Goal: Find contact information: Find contact information

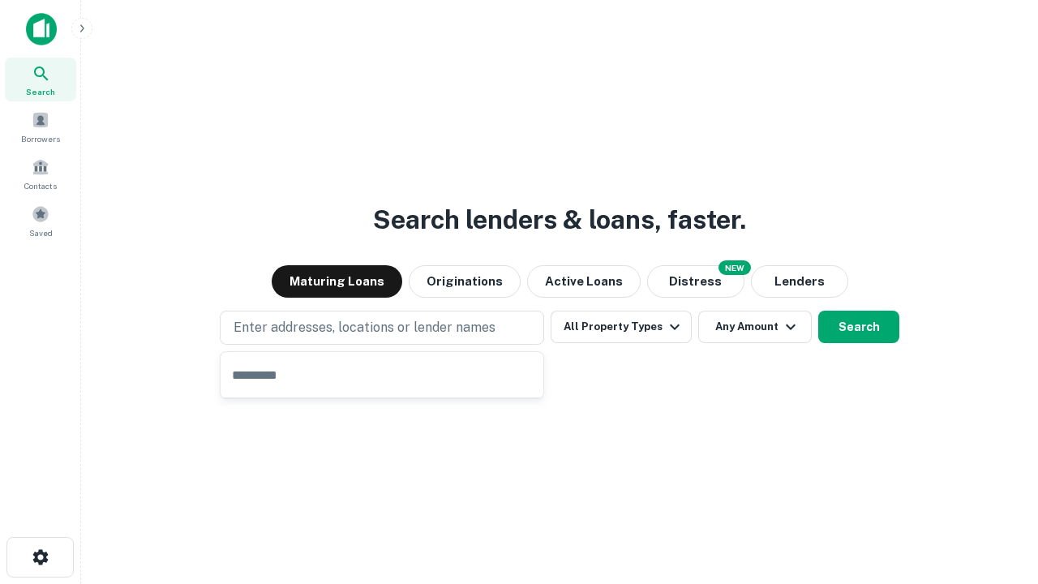
type input "**********"
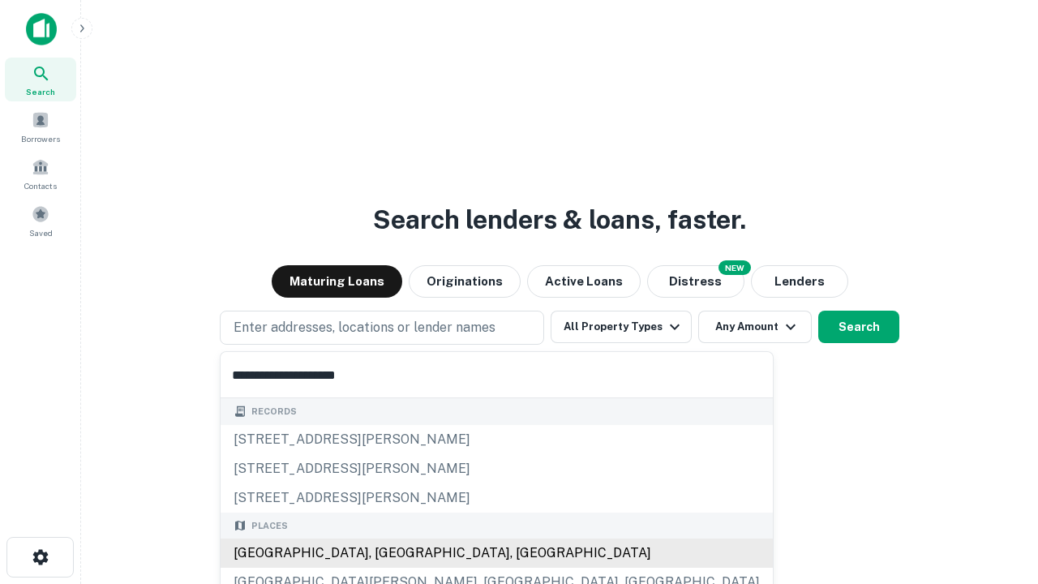
click at [388, 553] on div "Santa Monica, CA, USA" at bounding box center [497, 553] width 552 height 29
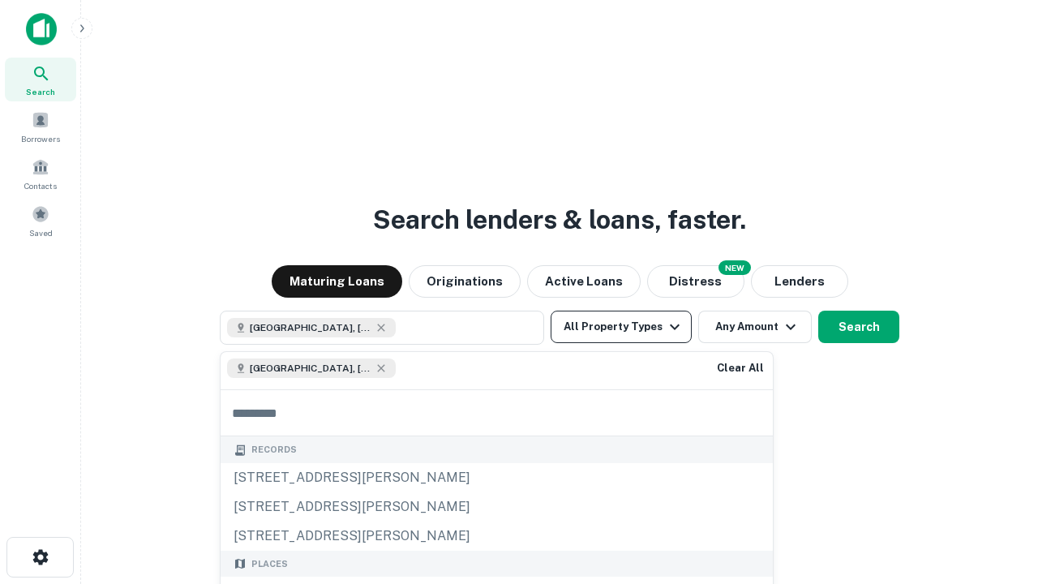
click at [621, 327] on button "All Property Types" at bounding box center [621, 327] width 141 height 32
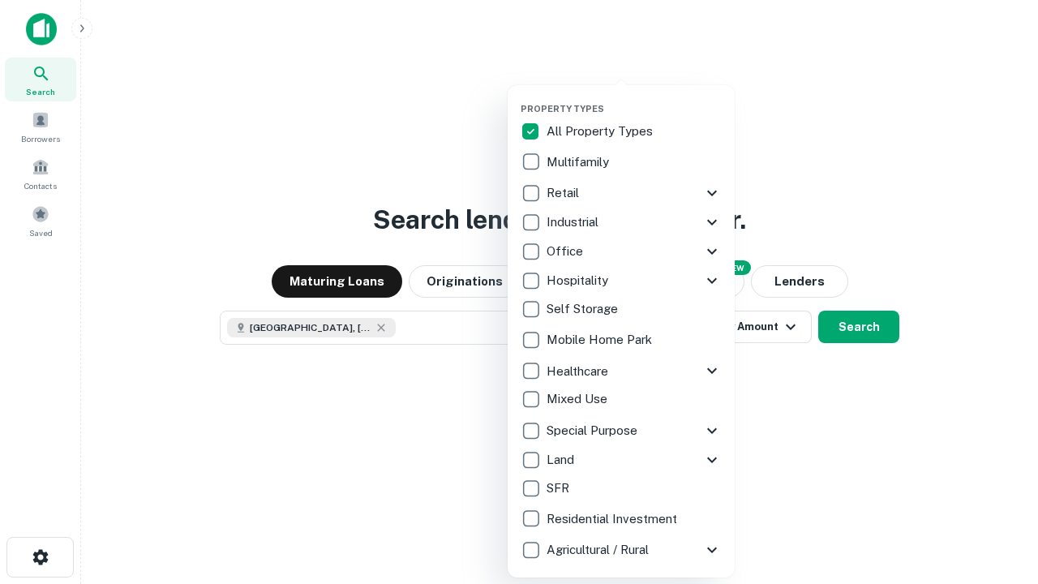
click at [634, 98] on button "button" at bounding box center [634, 98] width 227 height 1
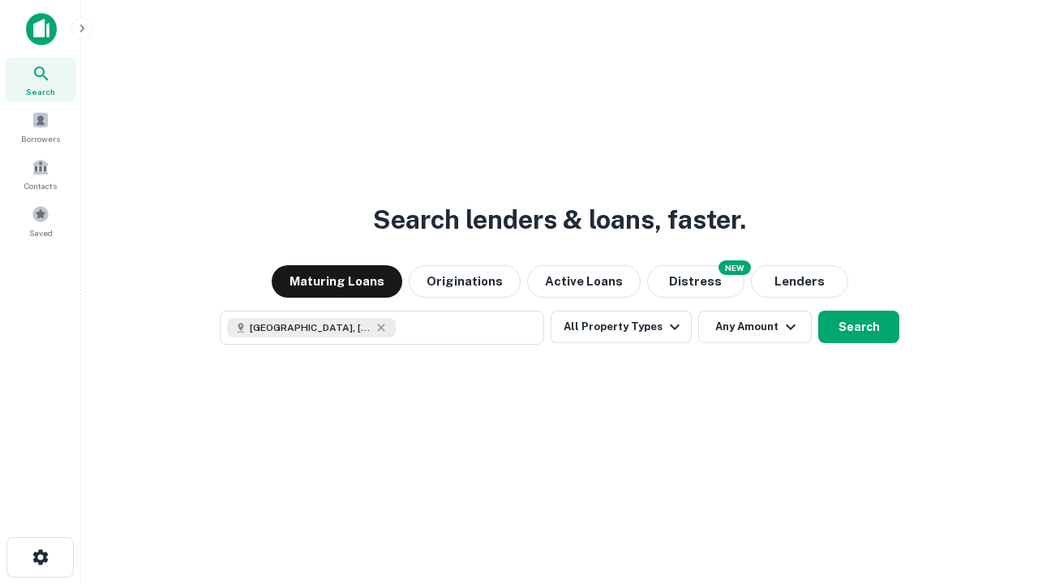
scroll to position [26, 0]
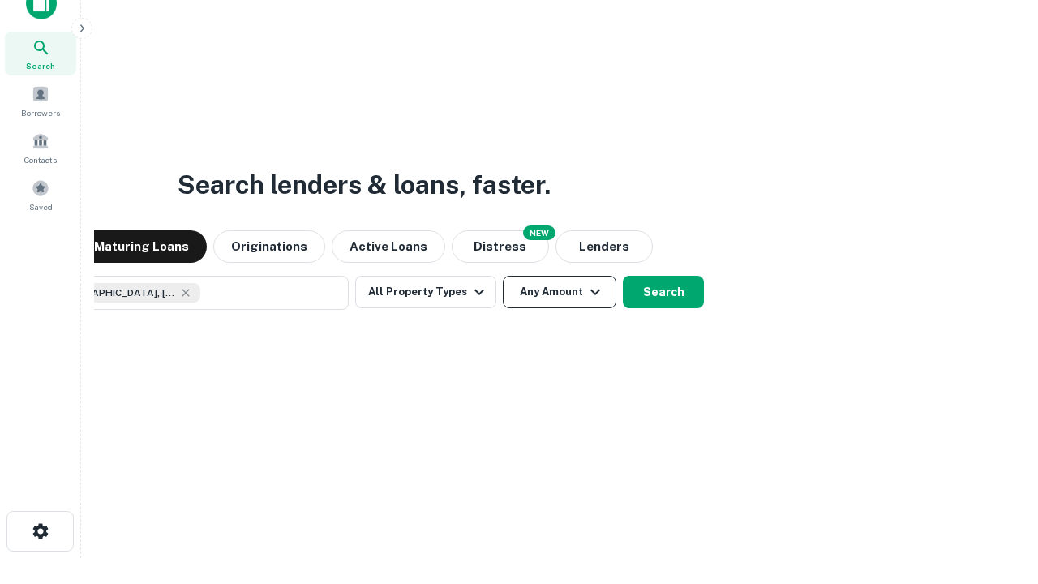
click at [503, 276] on button "Any Amount" at bounding box center [560, 292] width 114 height 32
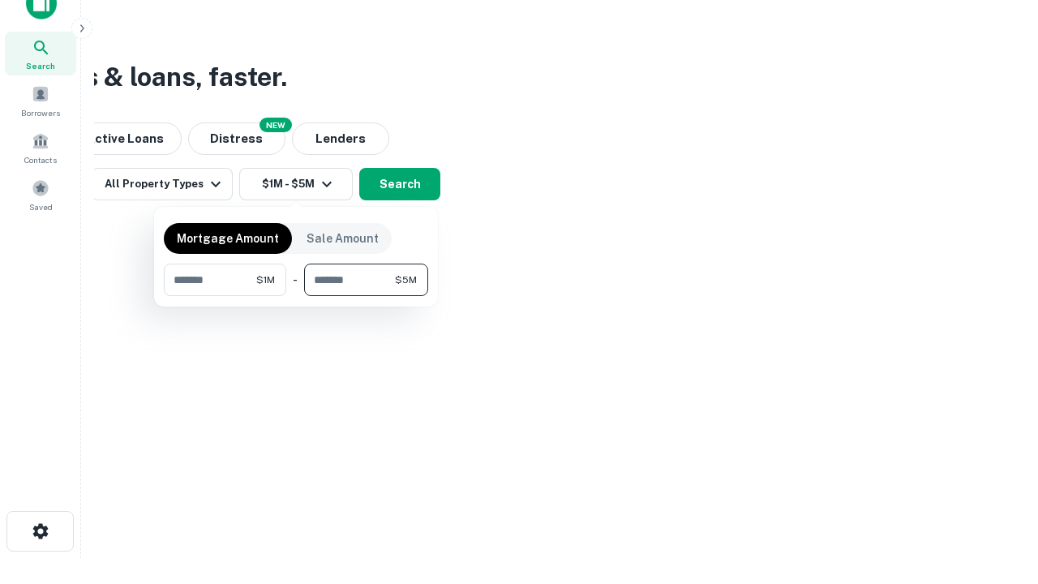
type input "*******"
click at [296, 296] on button "button" at bounding box center [296, 296] width 264 height 1
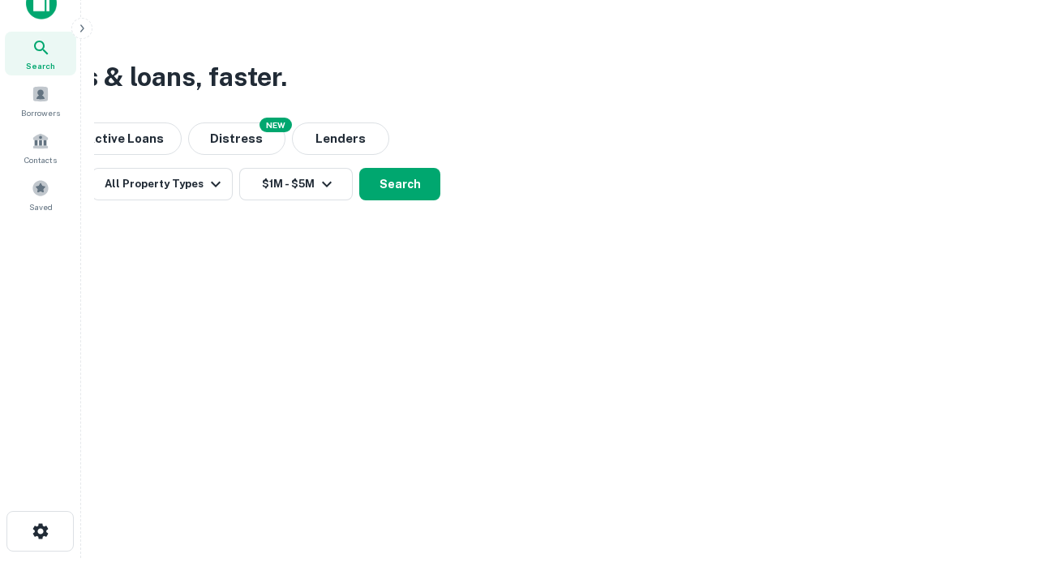
scroll to position [26, 0]
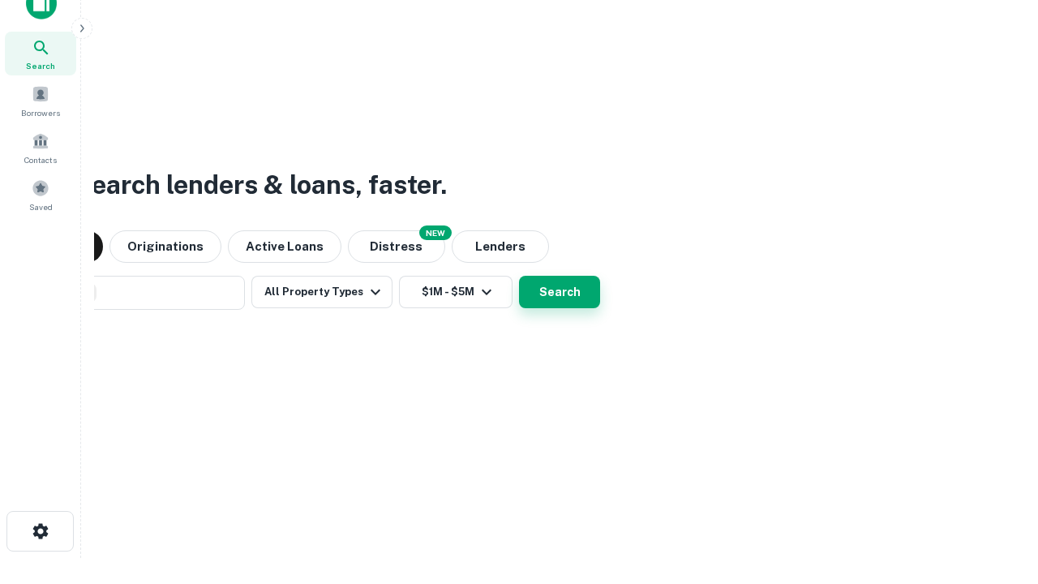
click at [519, 276] on button "Search" at bounding box center [559, 292] width 81 height 32
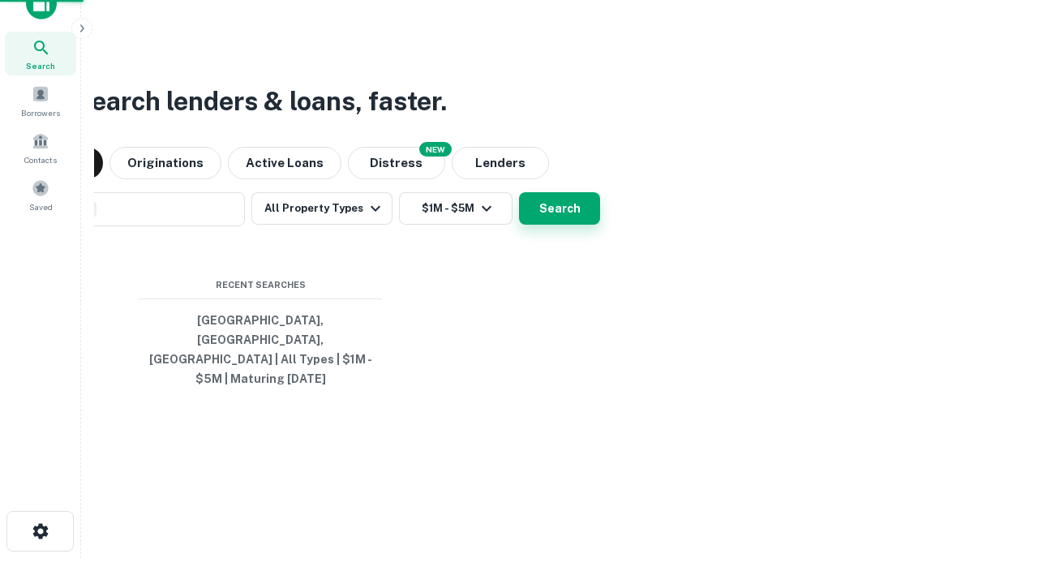
scroll to position [53, 459]
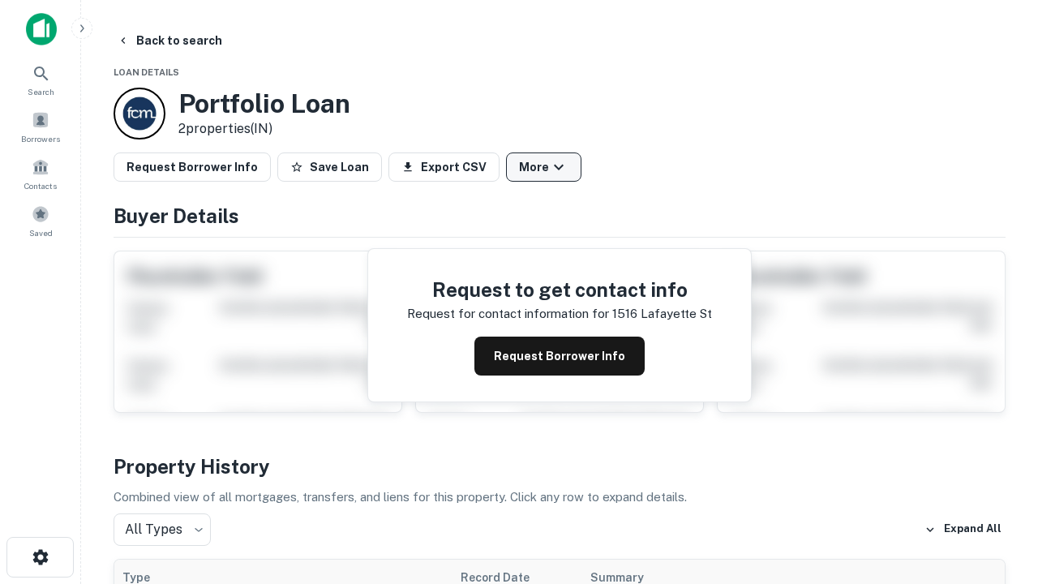
click at [543, 167] on button "More" at bounding box center [543, 166] width 75 height 29
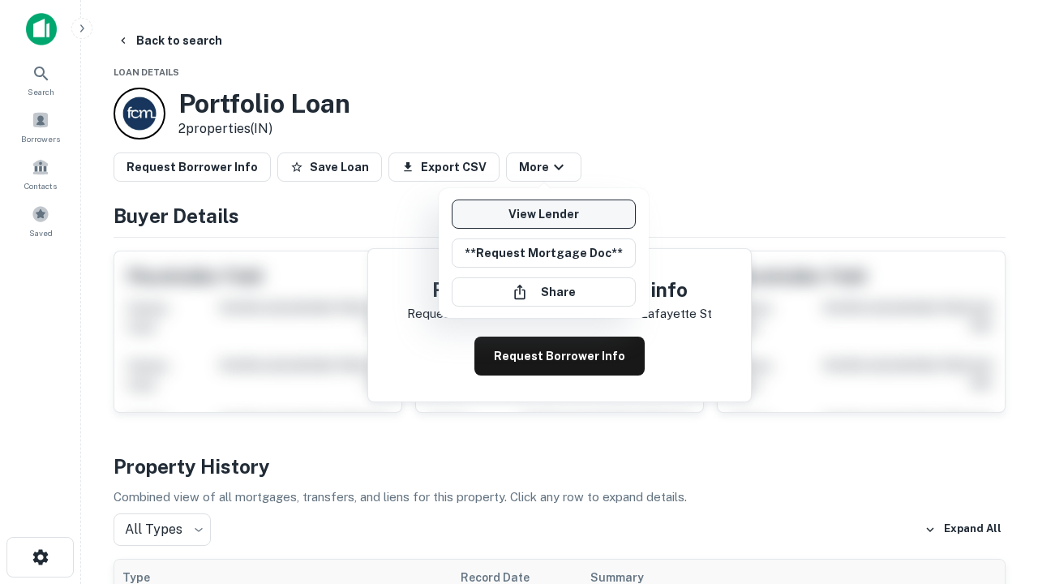
click at [543, 214] on link "View Lender" at bounding box center [544, 214] width 184 height 29
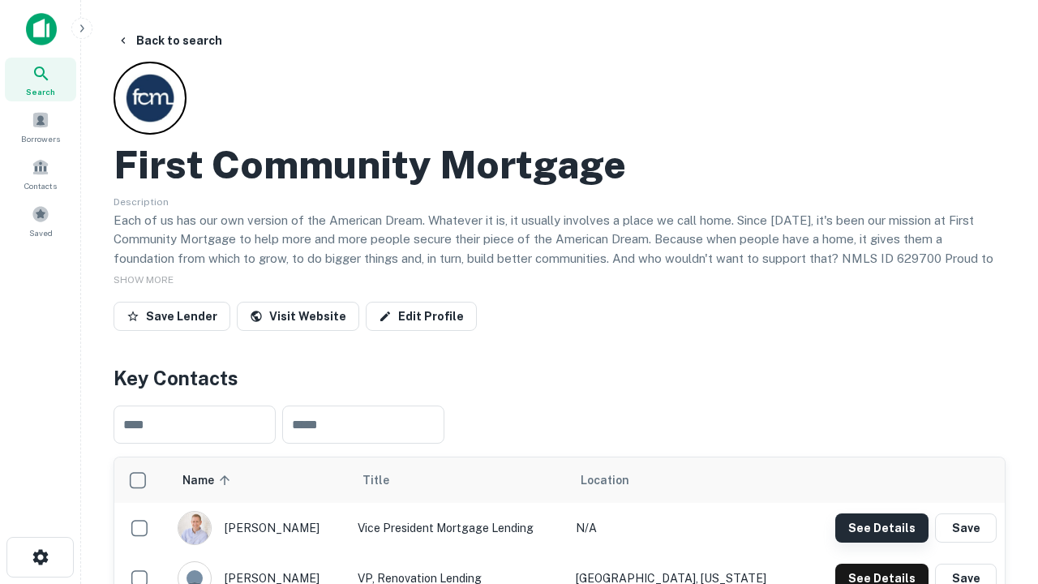
click at [882, 527] on button "See Details" at bounding box center [881, 527] width 93 height 29
click at [40, 557] on icon "button" at bounding box center [40, 556] width 19 height 19
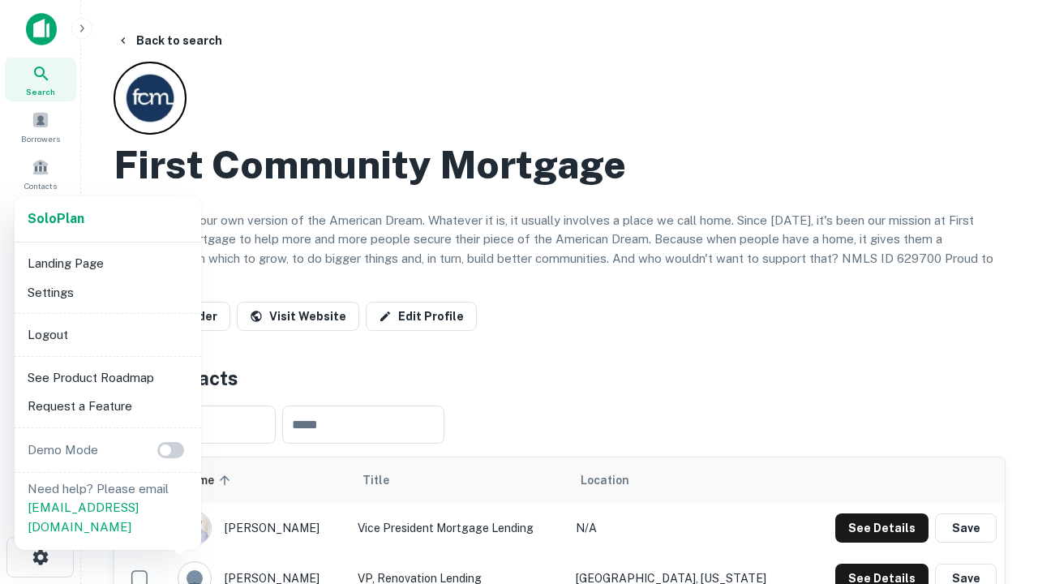
click at [107, 334] on li "Logout" at bounding box center [108, 334] width 174 height 29
